Goal: Task Accomplishment & Management: Manage account settings

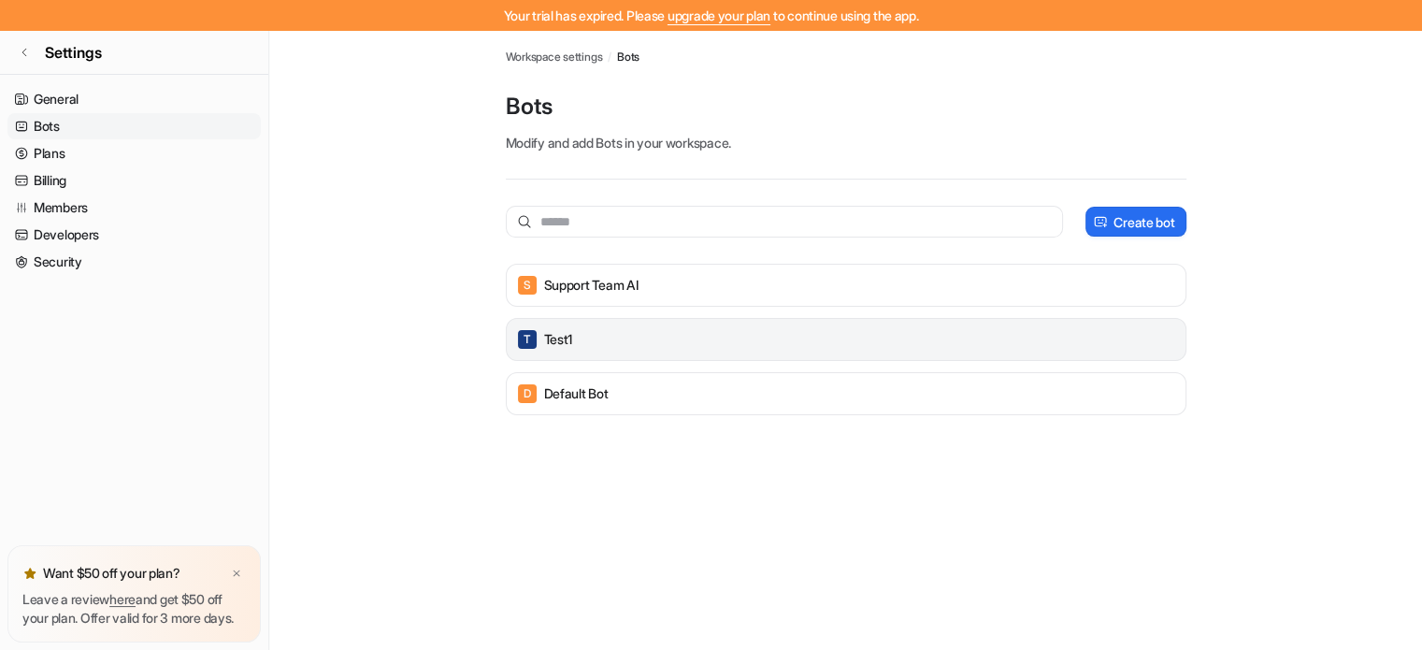
click at [621, 336] on div "T test1" at bounding box center [846, 339] width 664 height 26
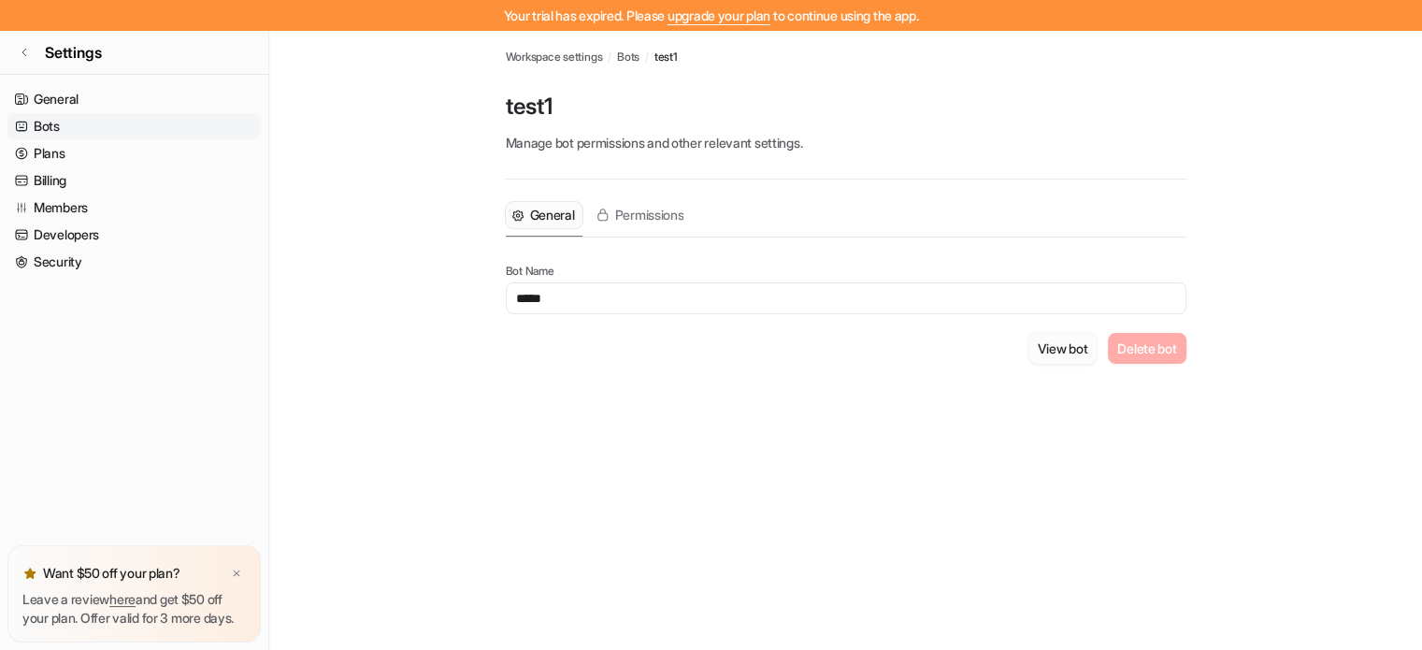
click at [1047, 344] on button "View bot" at bounding box center [1062, 348] width 69 height 31
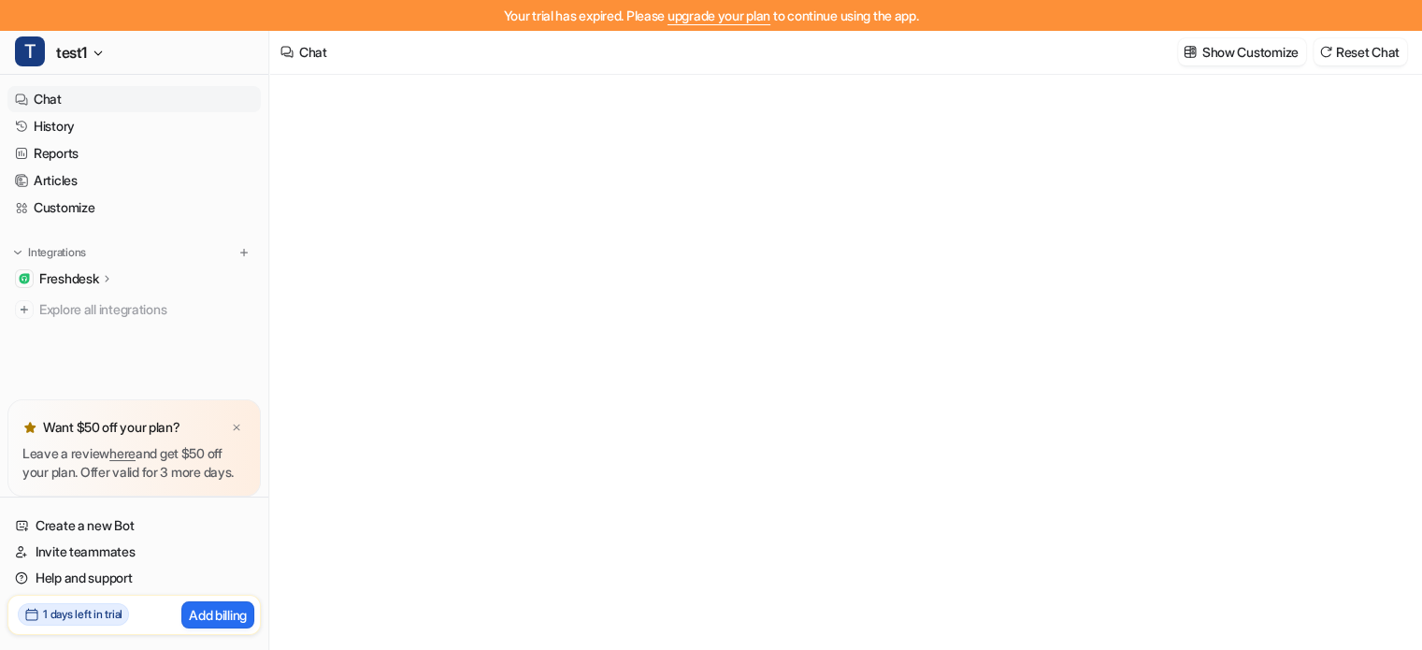
type textarea "**********"
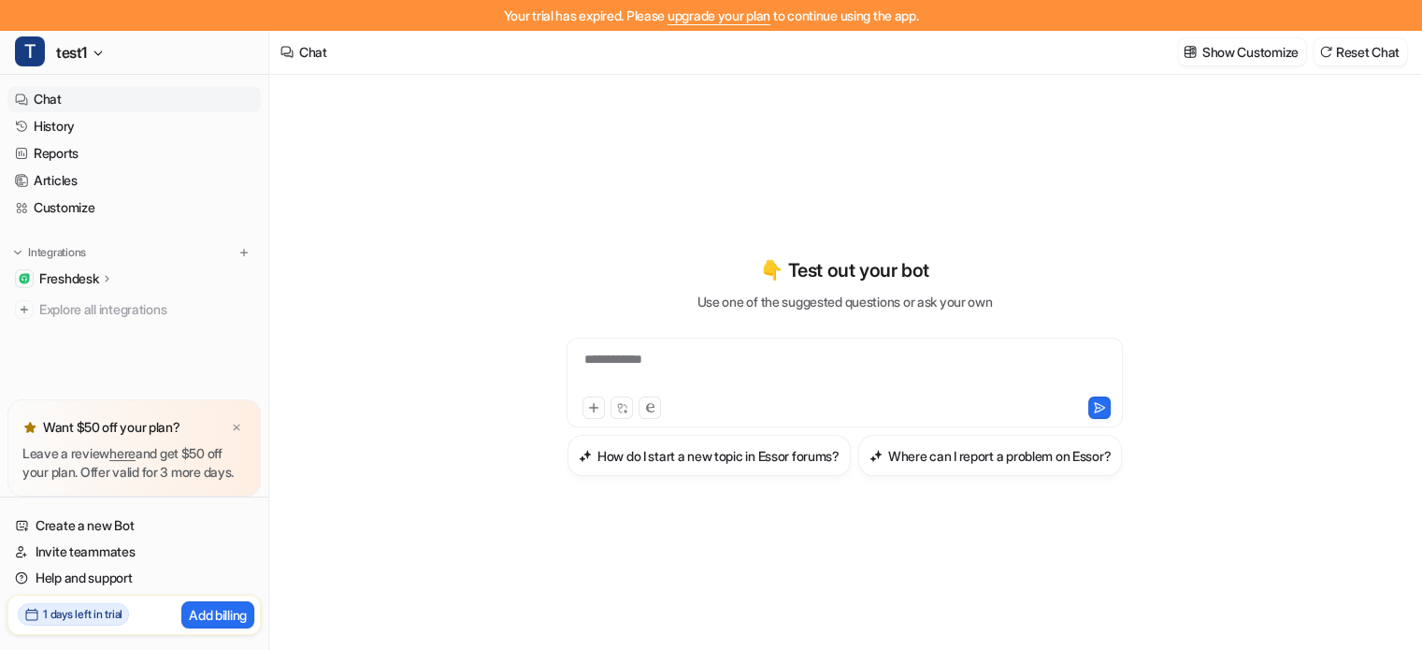
click at [77, 615] on h2 "1 days left in trial" at bounding box center [82, 614] width 79 height 17
click at [82, 615] on h2 "1 days left in trial" at bounding box center [82, 614] width 79 height 17
click at [92, 54] on button "T test1" at bounding box center [134, 52] width 268 height 45
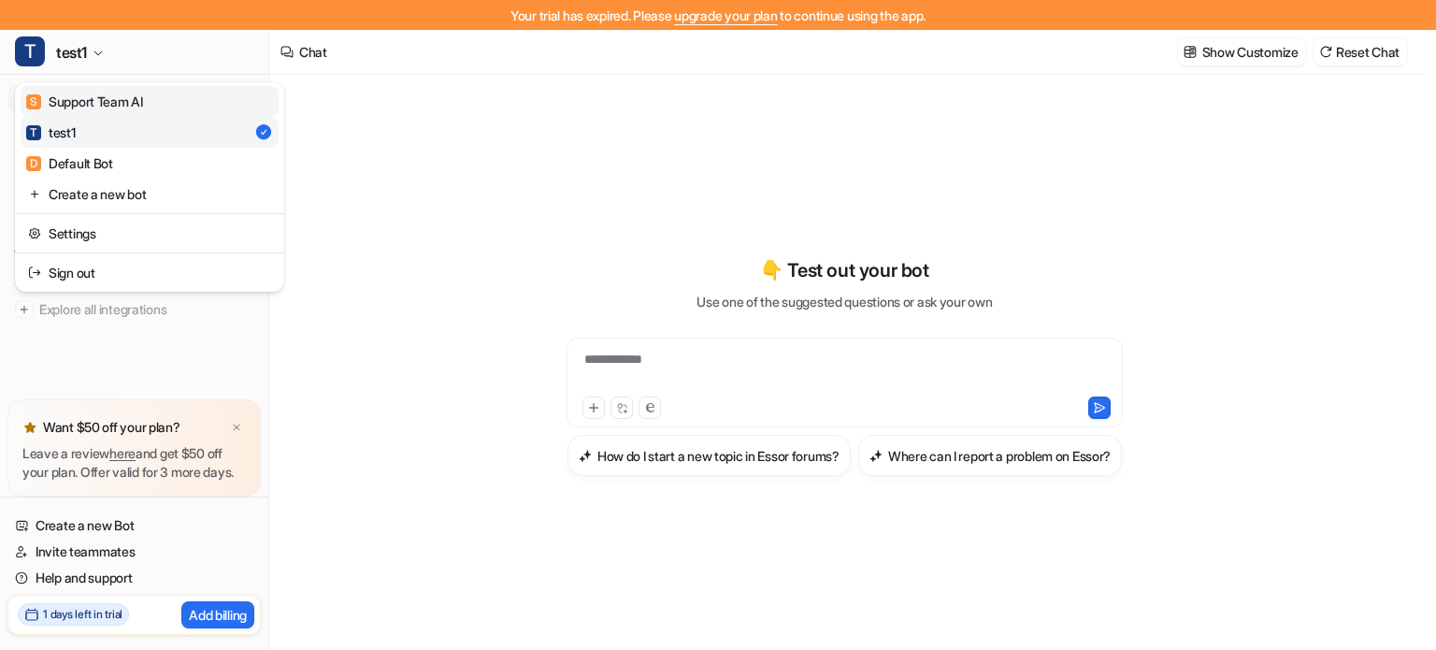
click at [82, 105] on div "S Support Team AI" at bounding box center [84, 102] width 117 height 20
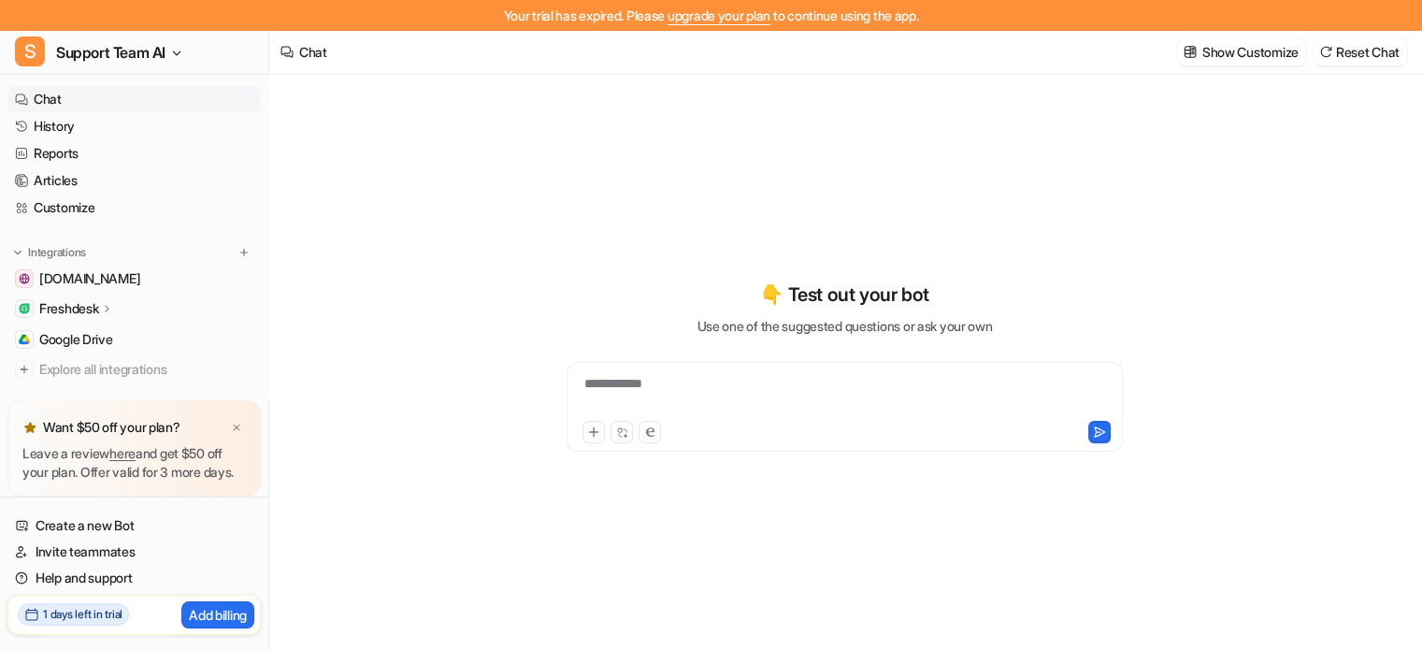
type textarea "**********"
click at [748, 15] on link "upgrade your plan" at bounding box center [718, 15] width 103 height 16
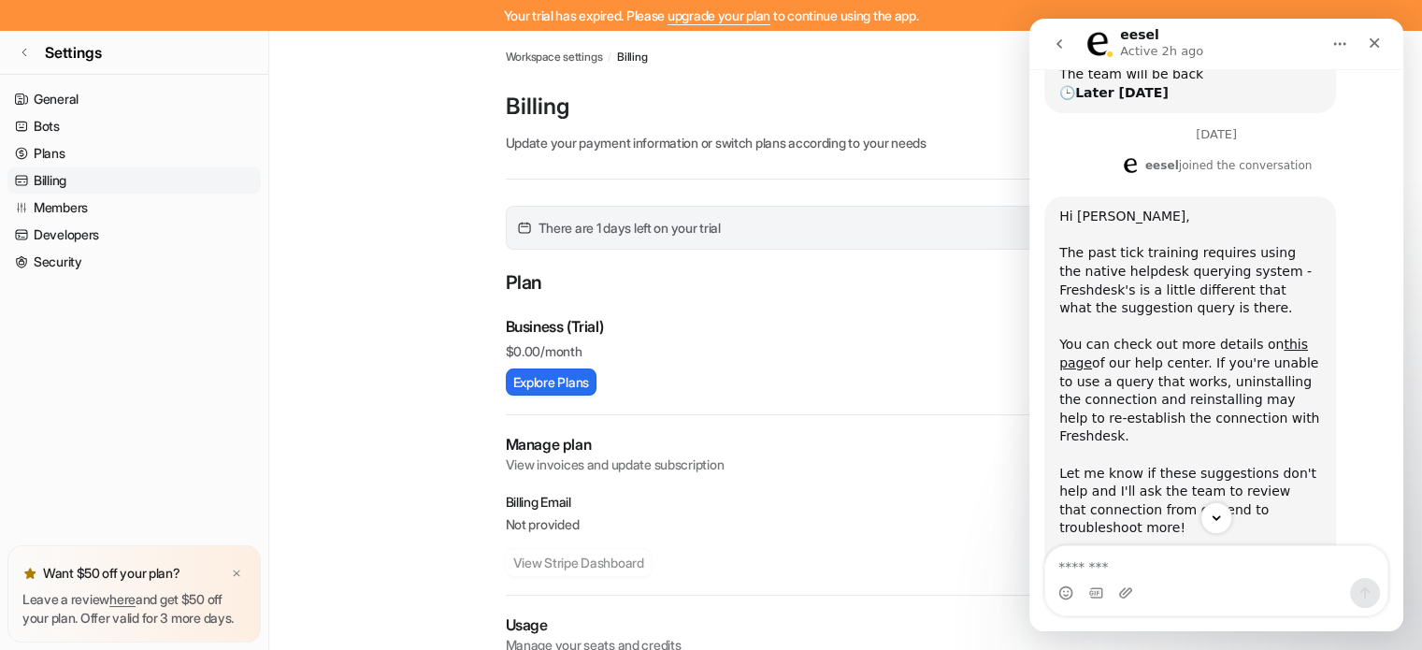
scroll to position [473, 0]
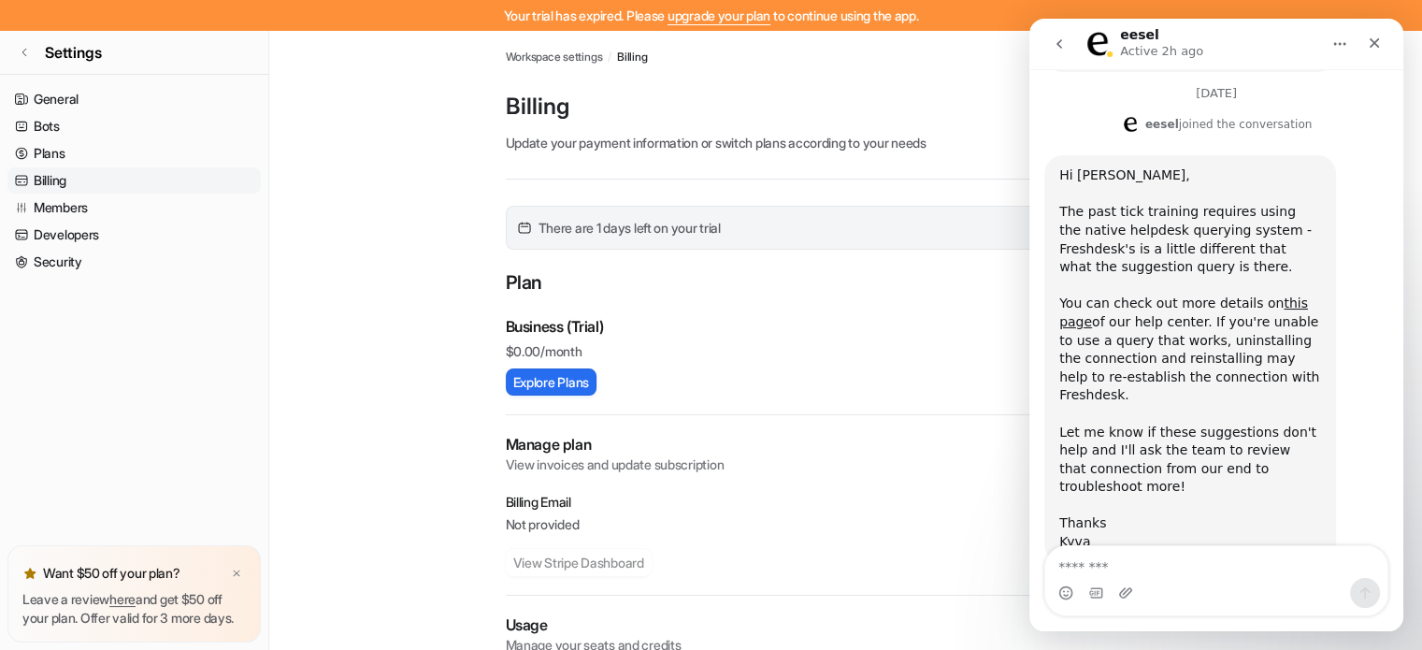
click at [1369, 41] on icon "Close" at bounding box center [1373, 43] width 15 height 15
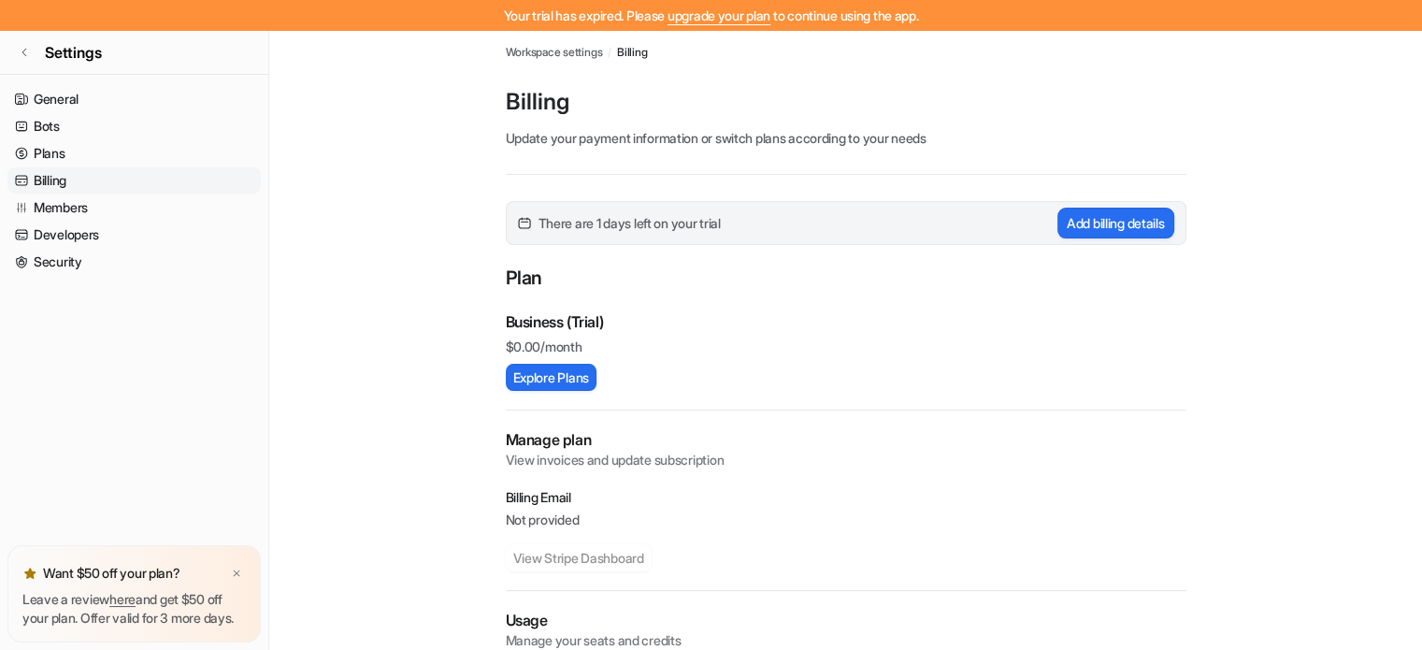
scroll to position [0, 0]
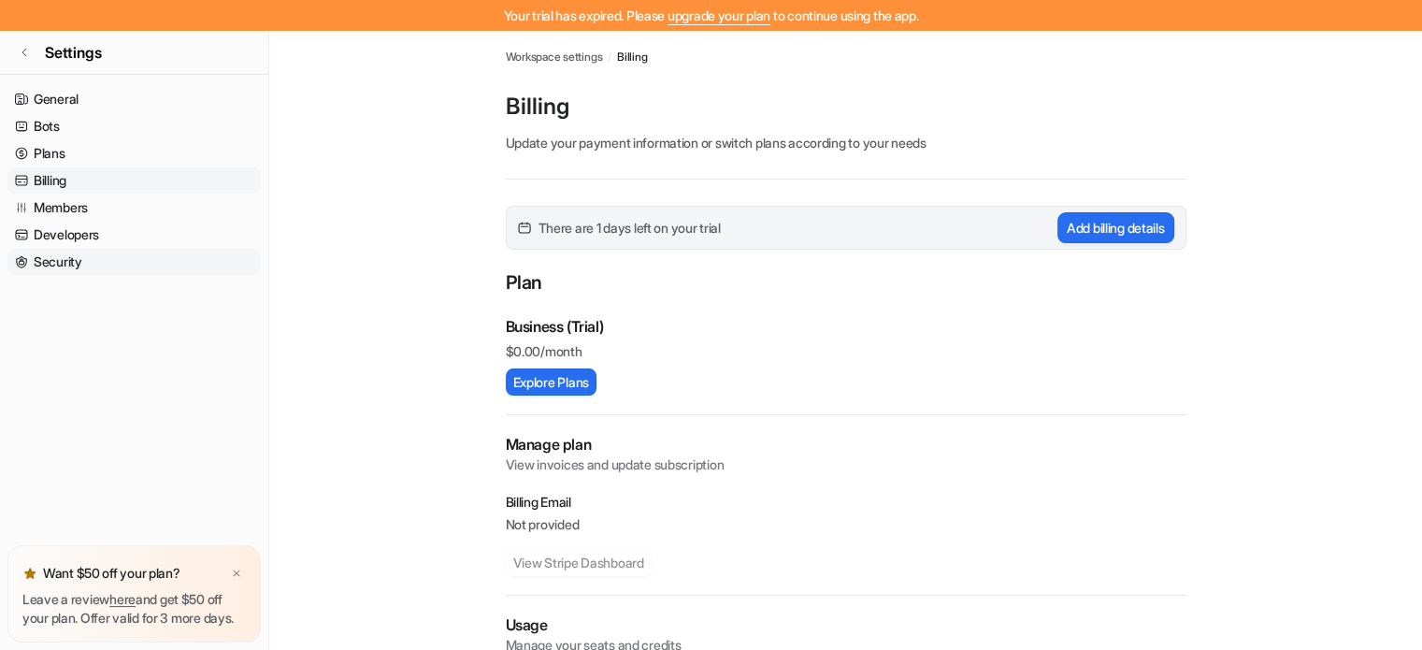
click at [75, 261] on link "Security" at bounding box center [133, 262] width 253 height 26
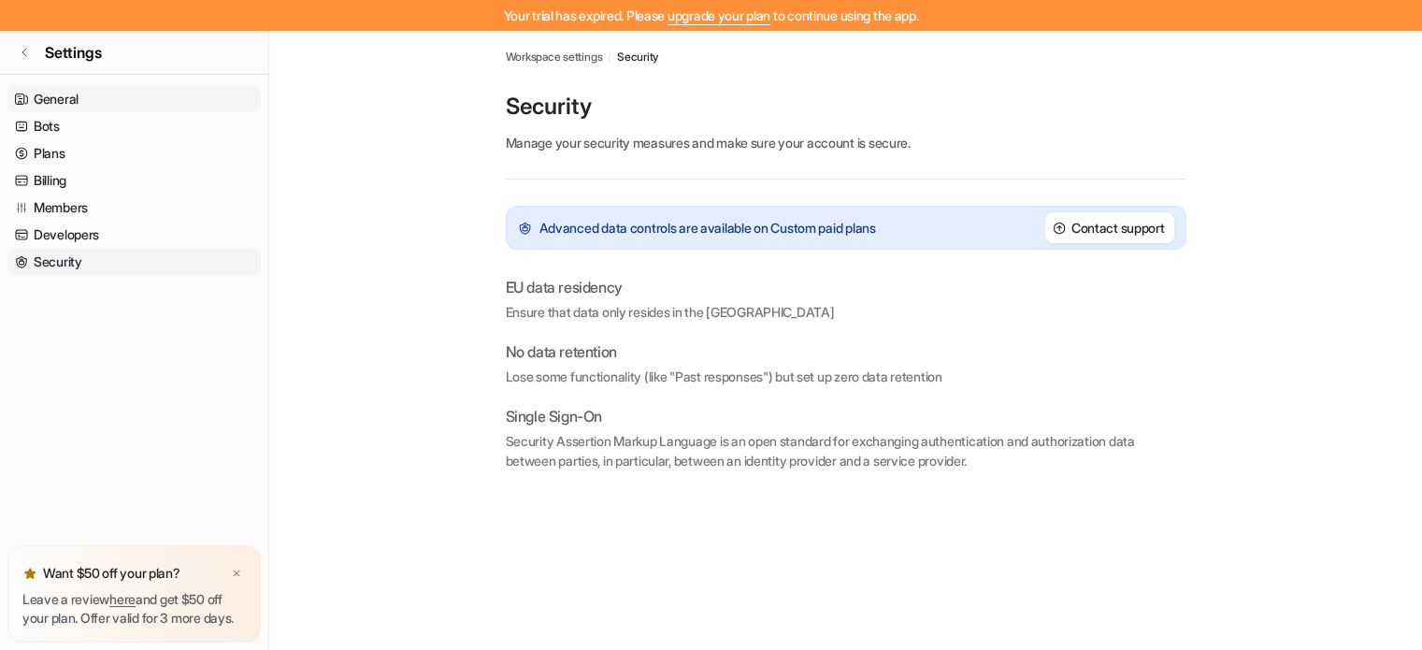
click at [62, 90] on link "General" at bounding box center [133, 99] width 253 height 26
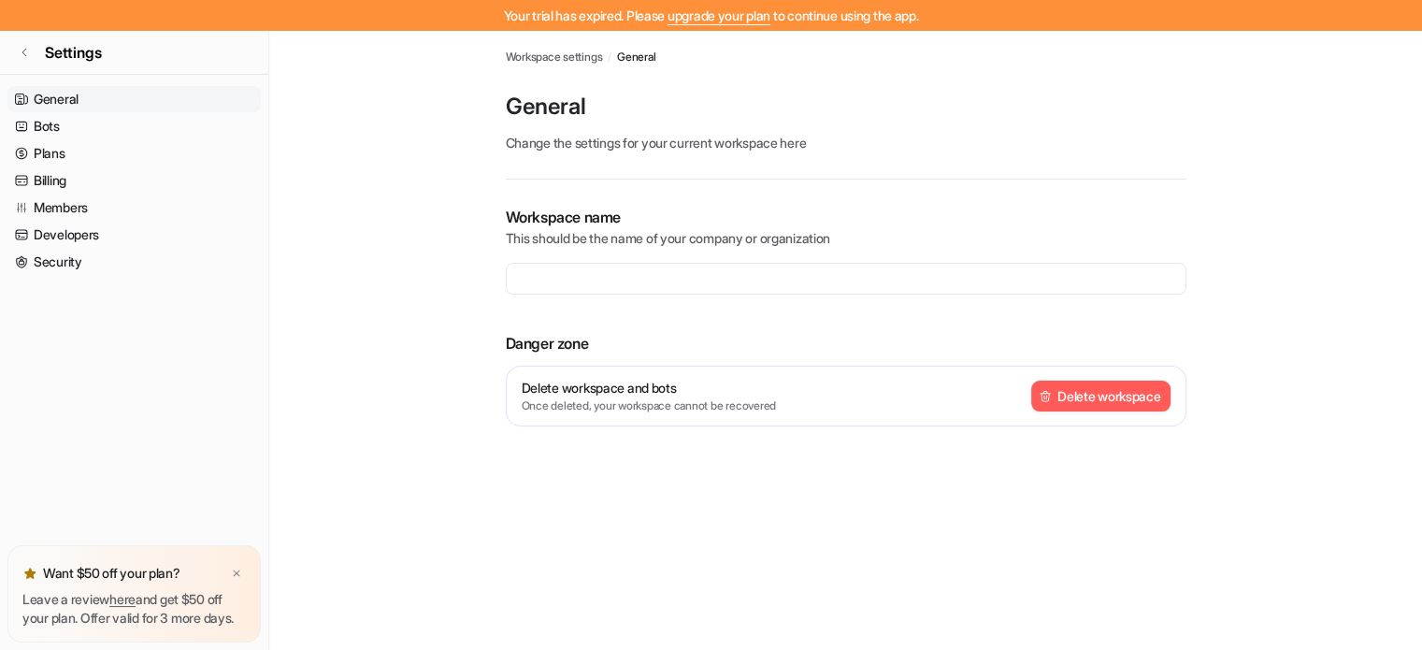
type input "**********"
click at [53, 159] on link "Plans" at bounding box center [133, 153] width 253 height 26
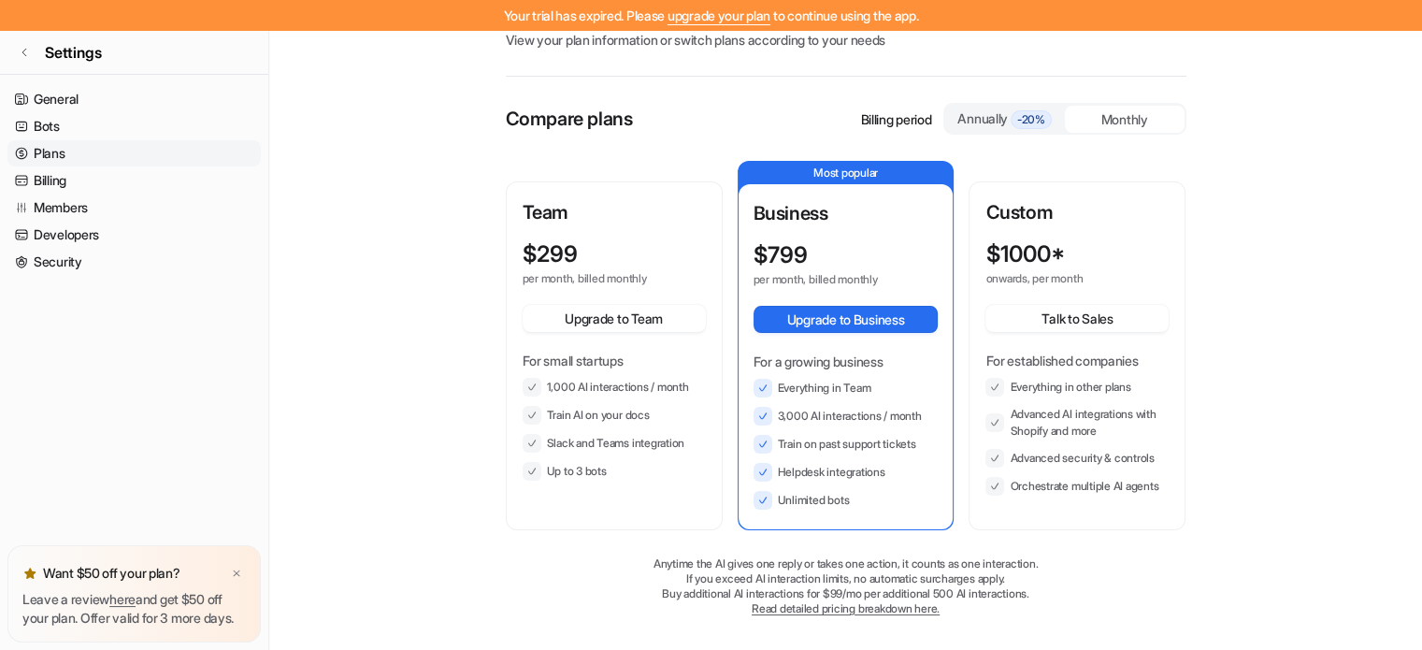
scroll to position [105, 0]
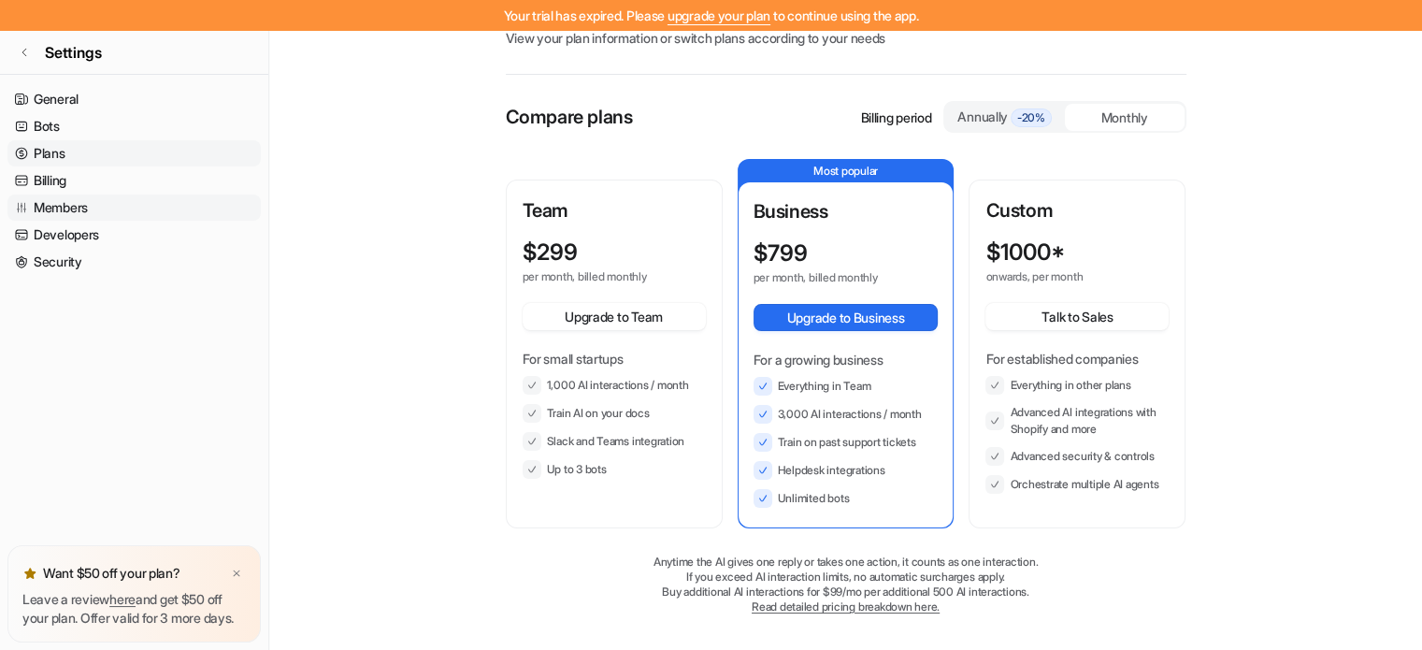
click at [59, 206] on link "Members" at bounding box center [133, 207] width 253 height 26
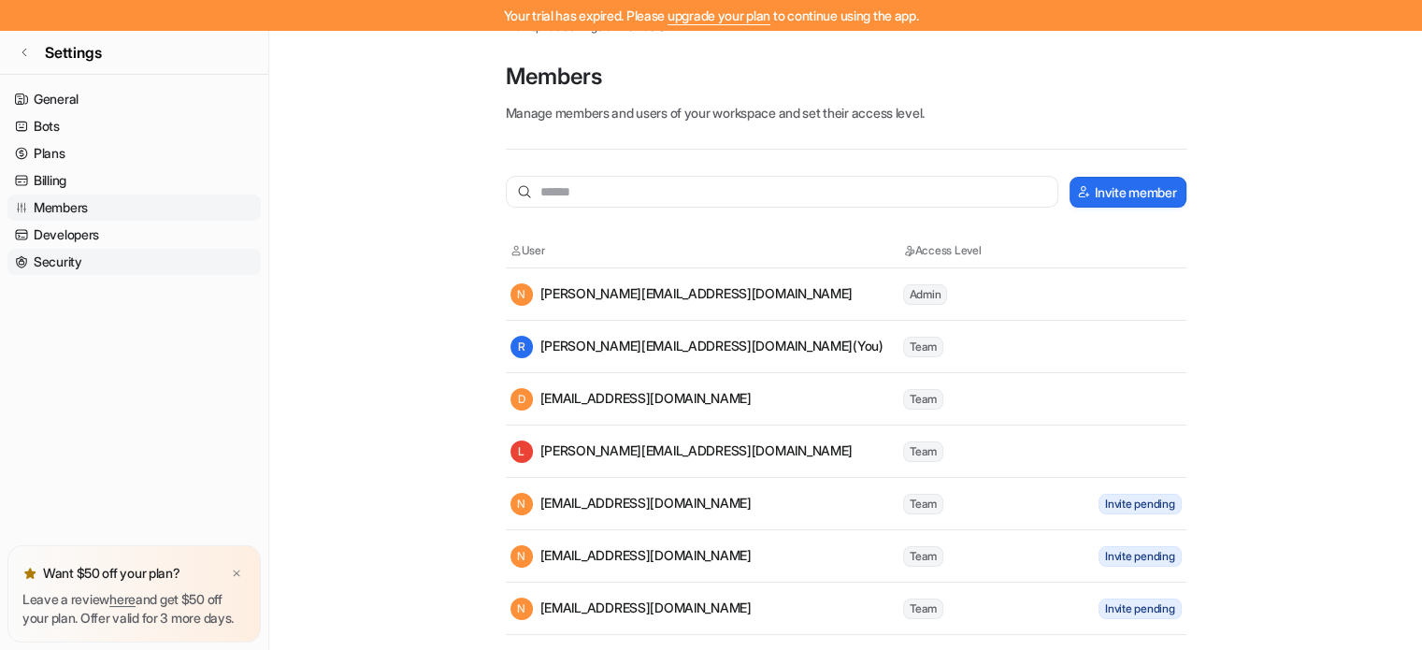
click at [64, 236] on link "Developers" at bounding box center [133, 235] width 253 height 26
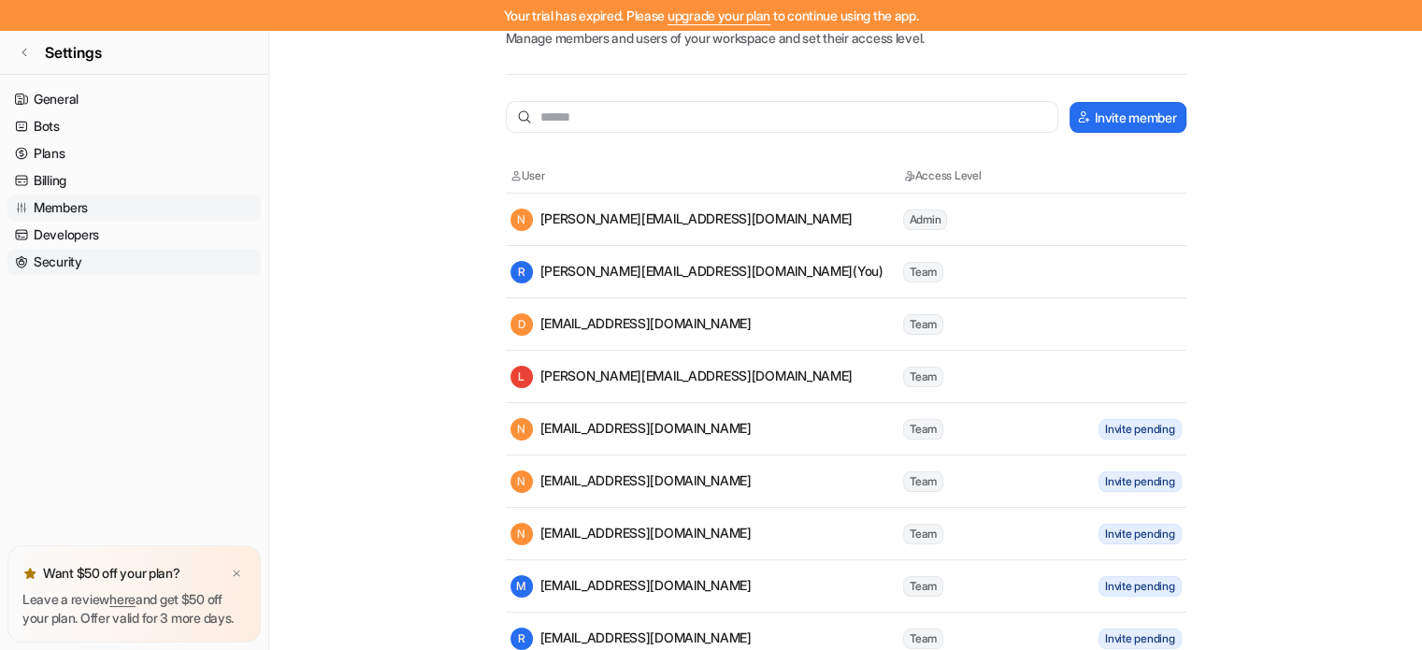
scroll to position [30, 0]
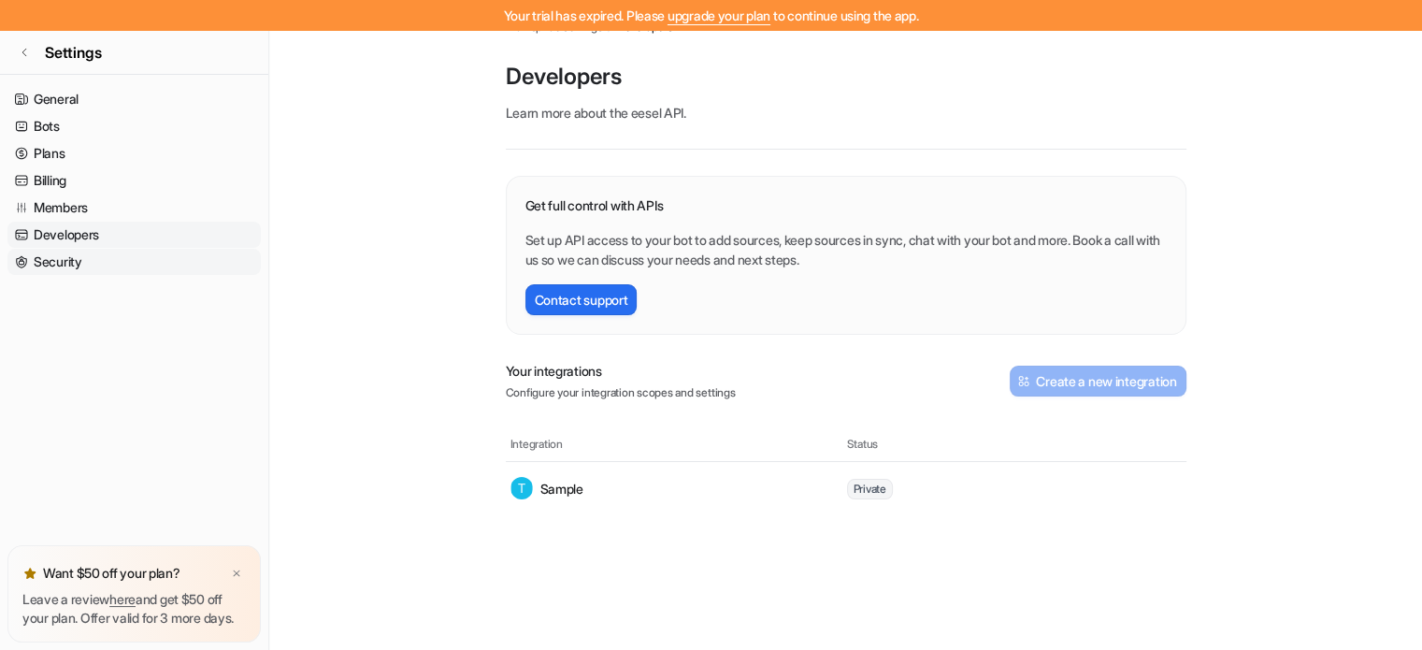
click at [64, 266] on link "Security" at bounding box center [133, 262] width 253 height 26
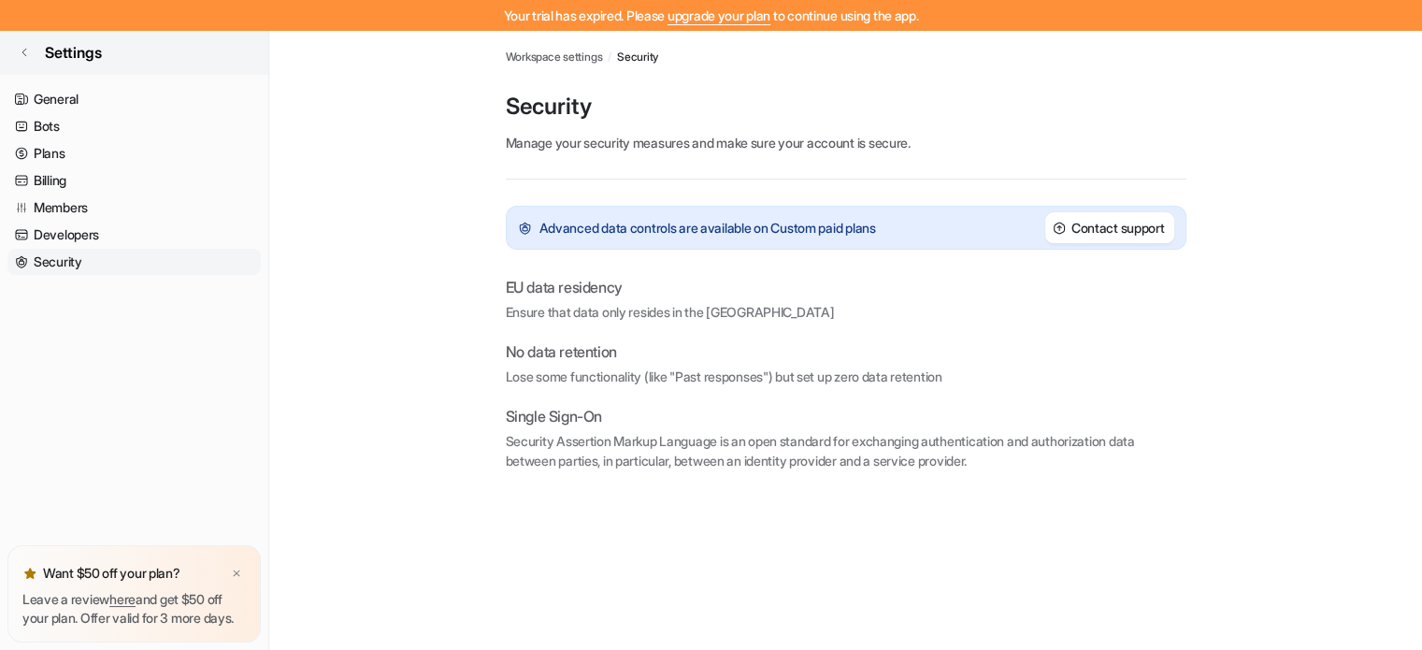
click at [21, 47] on icon at bounding box center [24, 52] width 11 height 11
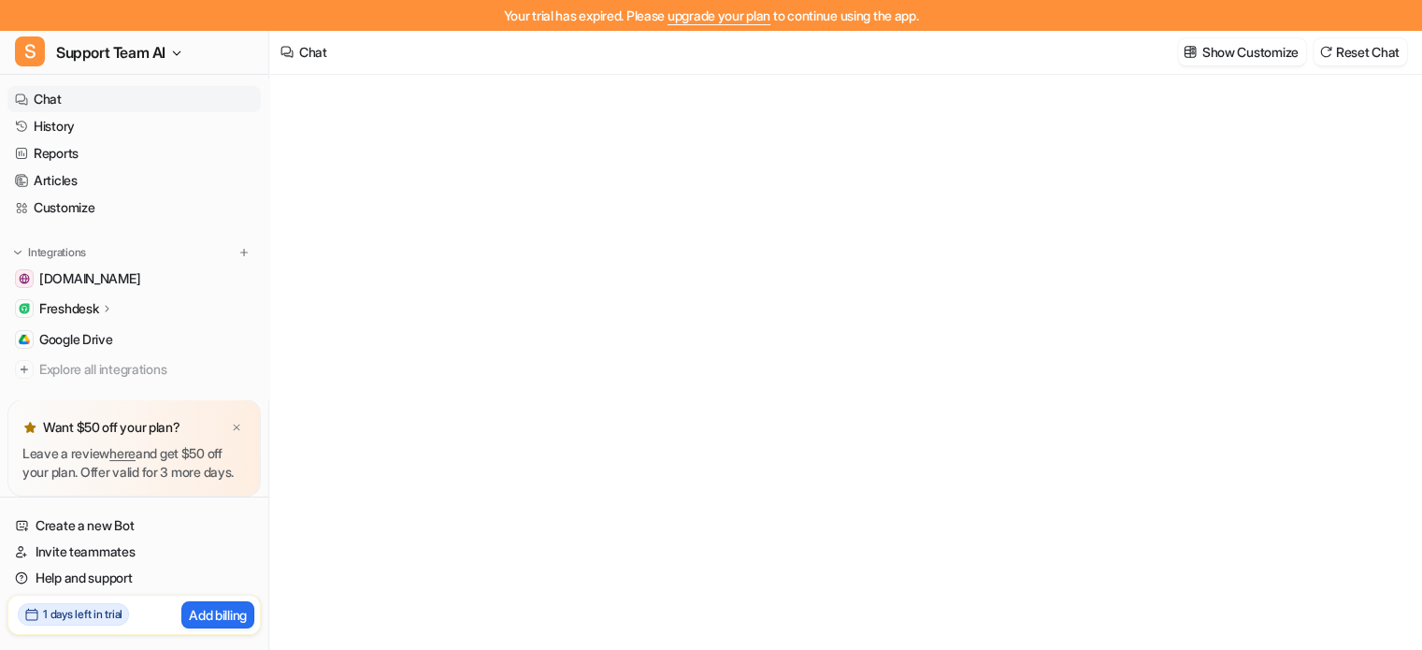
type textarea "**********"
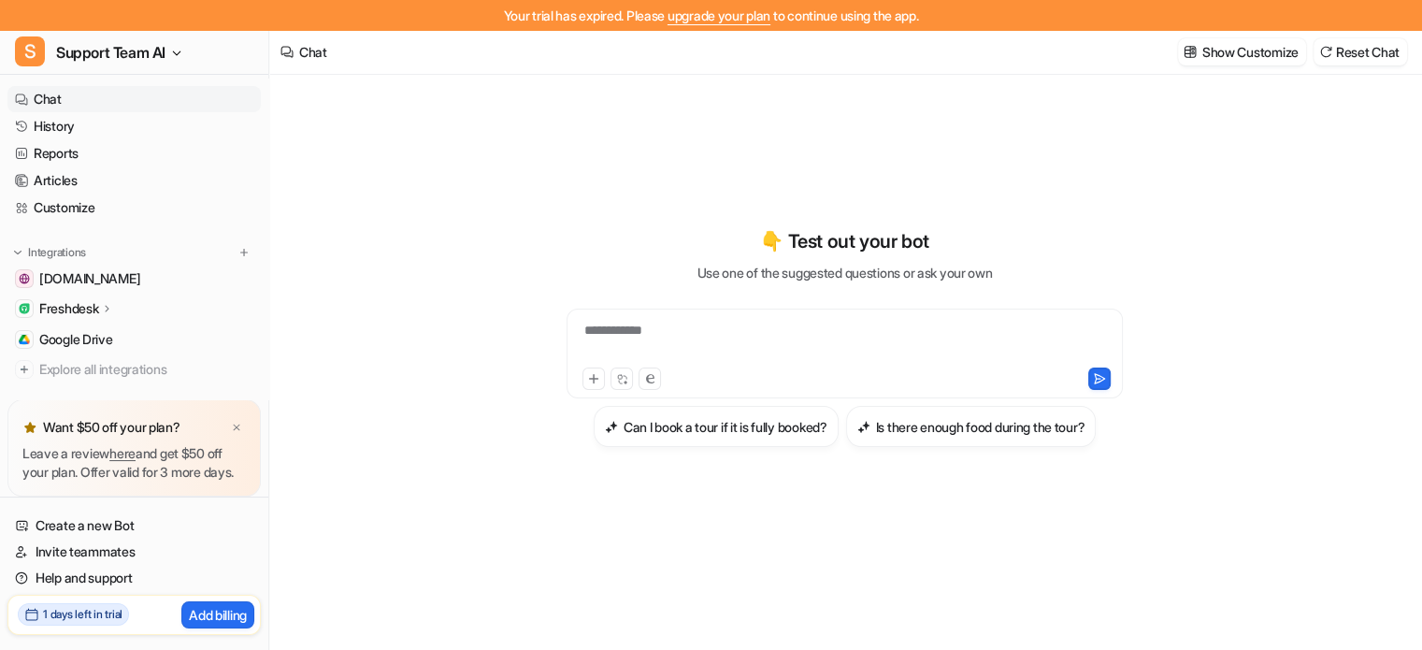
scroll to position [30, 0]
click at [221, 606] on p "Add billing" at bounding box center [218, 615] width 58 height 20
